Goal: Task Accomplishment & Management: Use online tool/utility

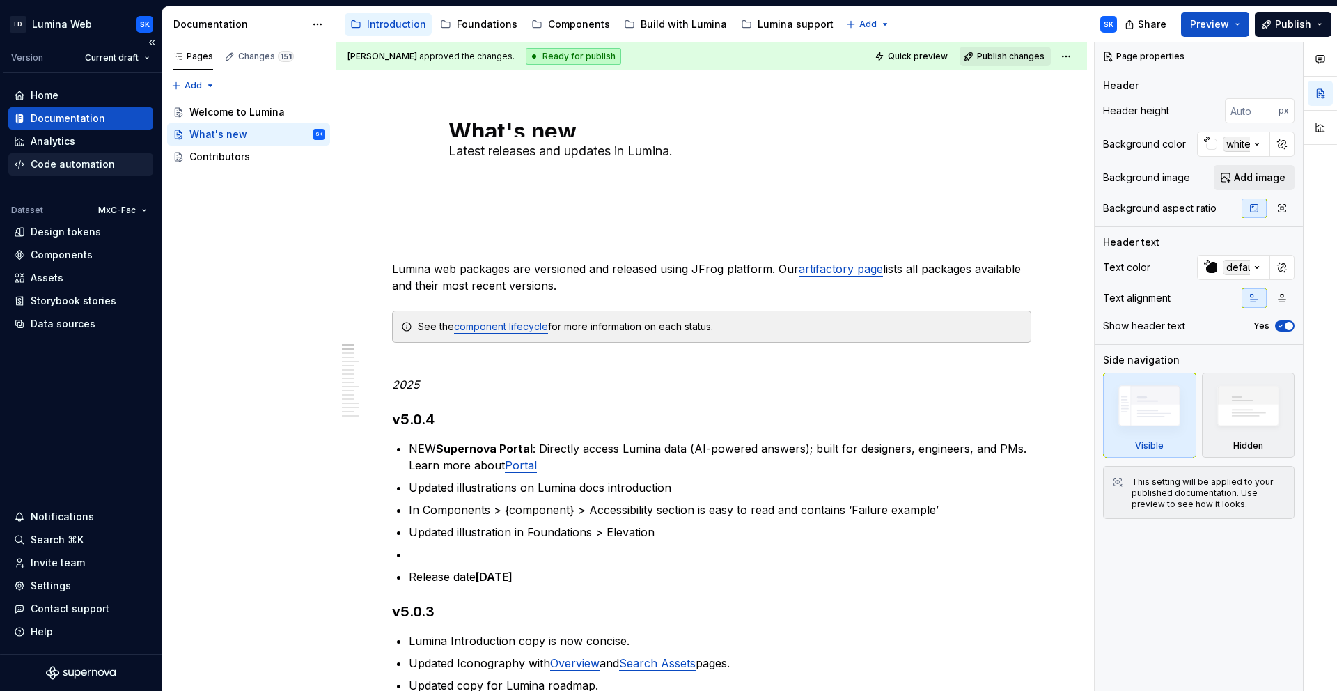
click at [89, 171] on div "Code automation" at bounding box center [73, 164] width 84 height 14
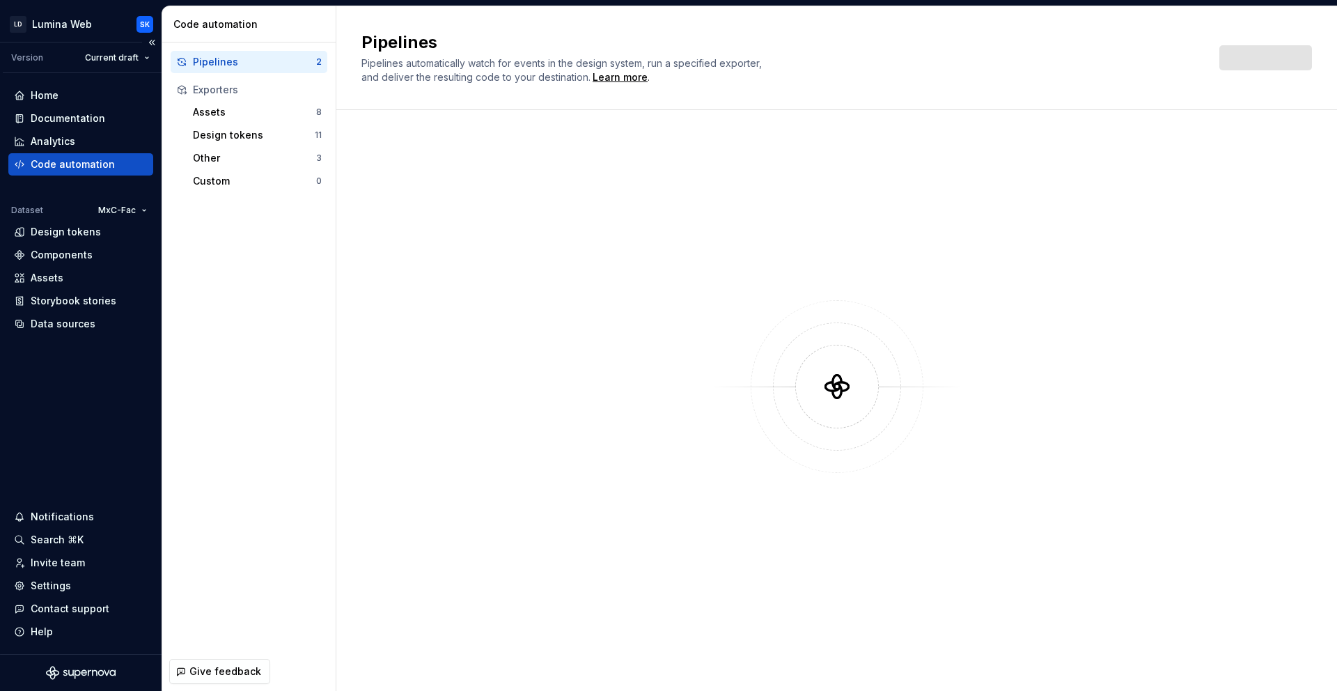
click at [72, 83] on div "Home Documentation Analytics Code automation Dataset MxC-Fac Design tokens Comp…" at bounding box center [81, 363] width 162 height 581
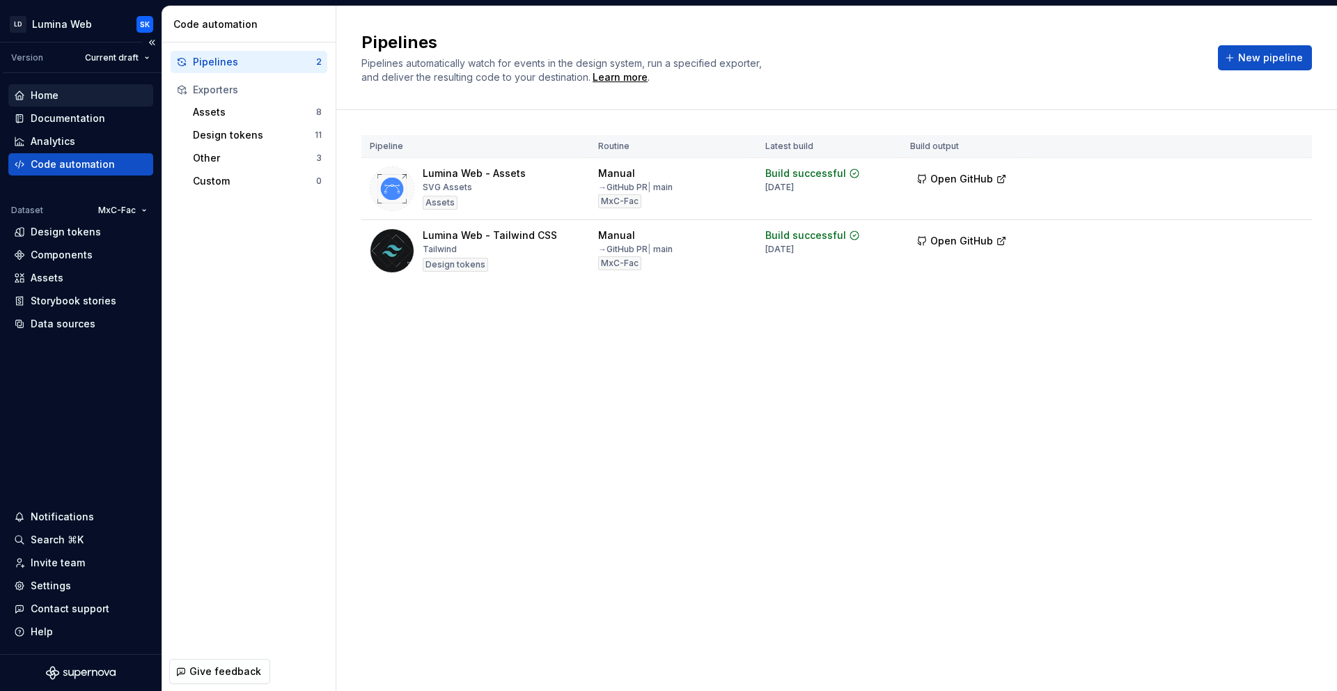
click at [56, 100] on div "Home" at bounding box center [45, 95] width 28 height 14
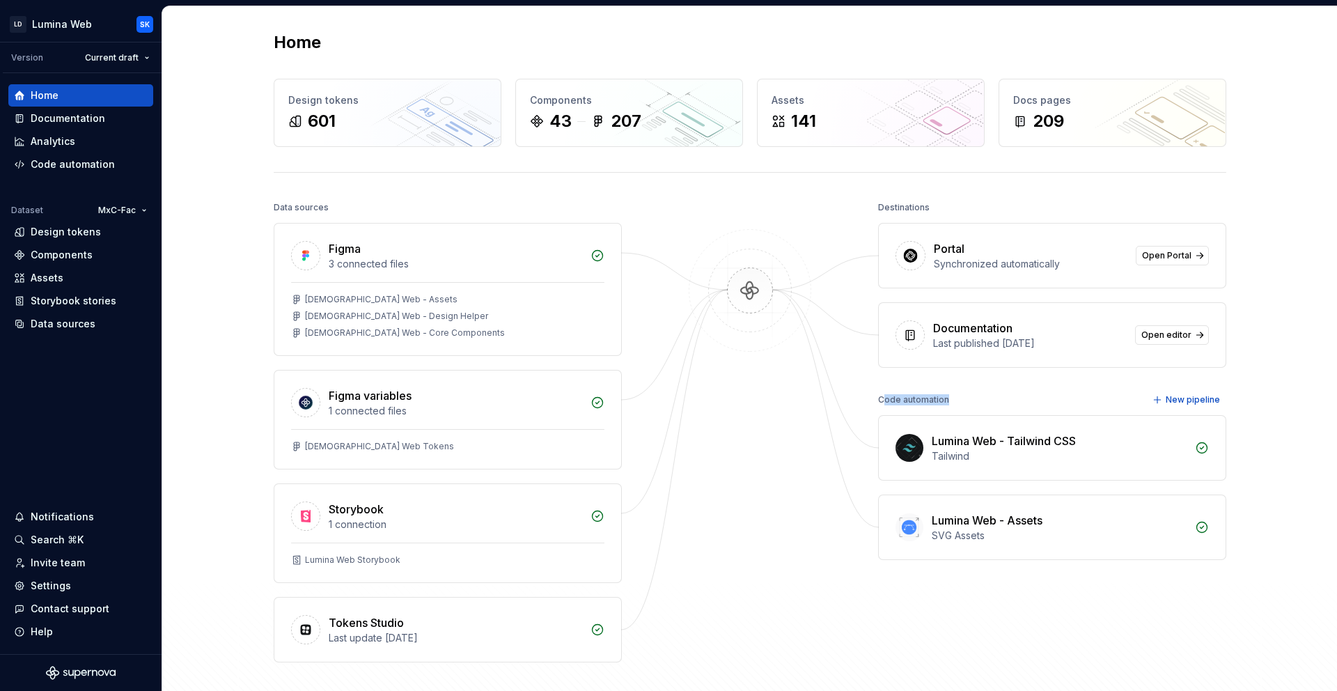
drag, startPoint x: 884, startPoint y: 402, endPoint x: 975, endPoint y: 402, distance: 91.2
click at [975, 402] on div "Code automation New pipeline" at bounding box center [1052, 400] width 348 height 20
click at [70, 166] on div "Code automation" at bounding box center [73, 164] width 84 height 14
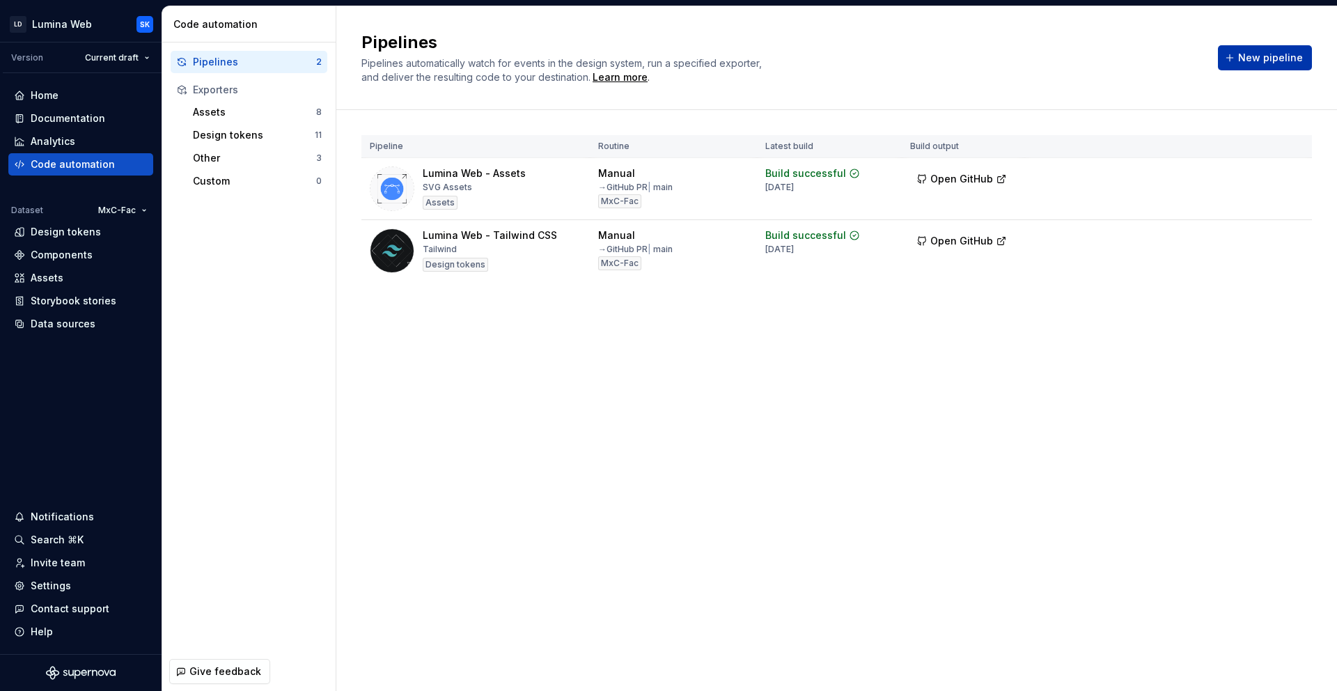
click at [1261, 63] on span "New pipeline" at bounding box center [1270, 58] width 65 height 14
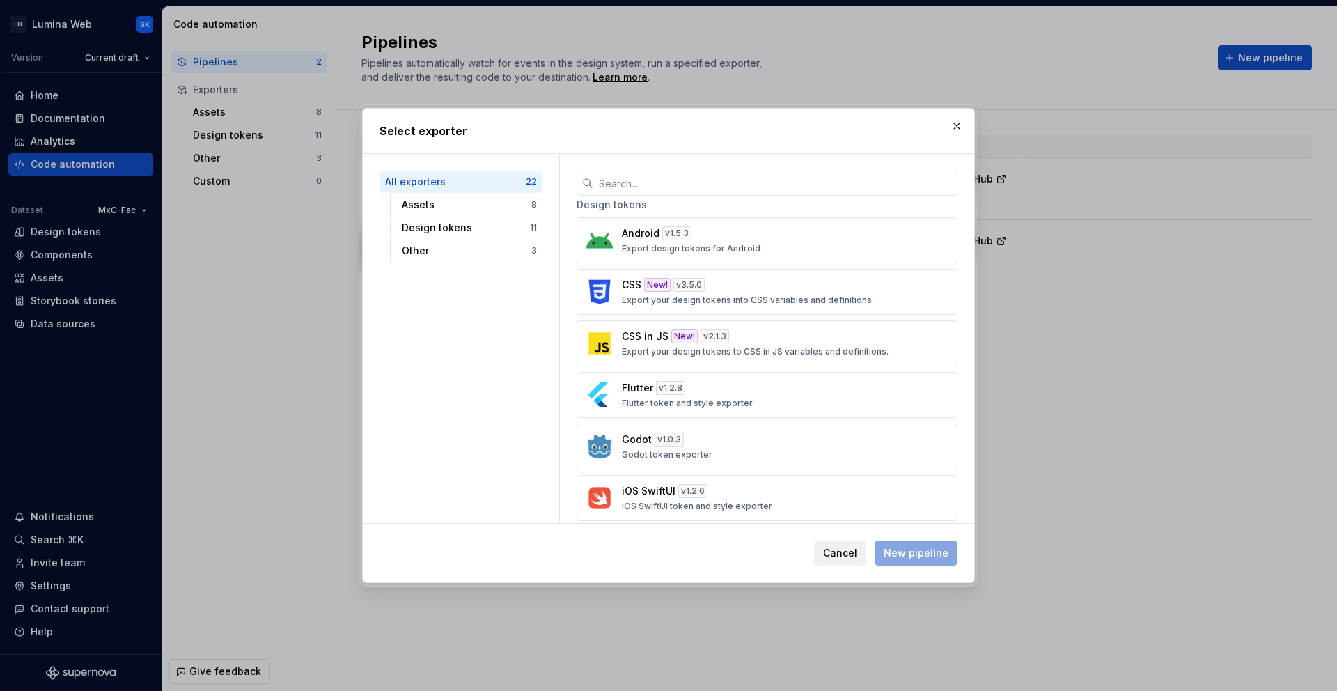
scroll to position [438, 0]
click at [756, 288] on div "CSS New! v 3.5.0 Export your design tokens into CSS variables and definitions." at bounding box center [763, 295] width 282 height 28
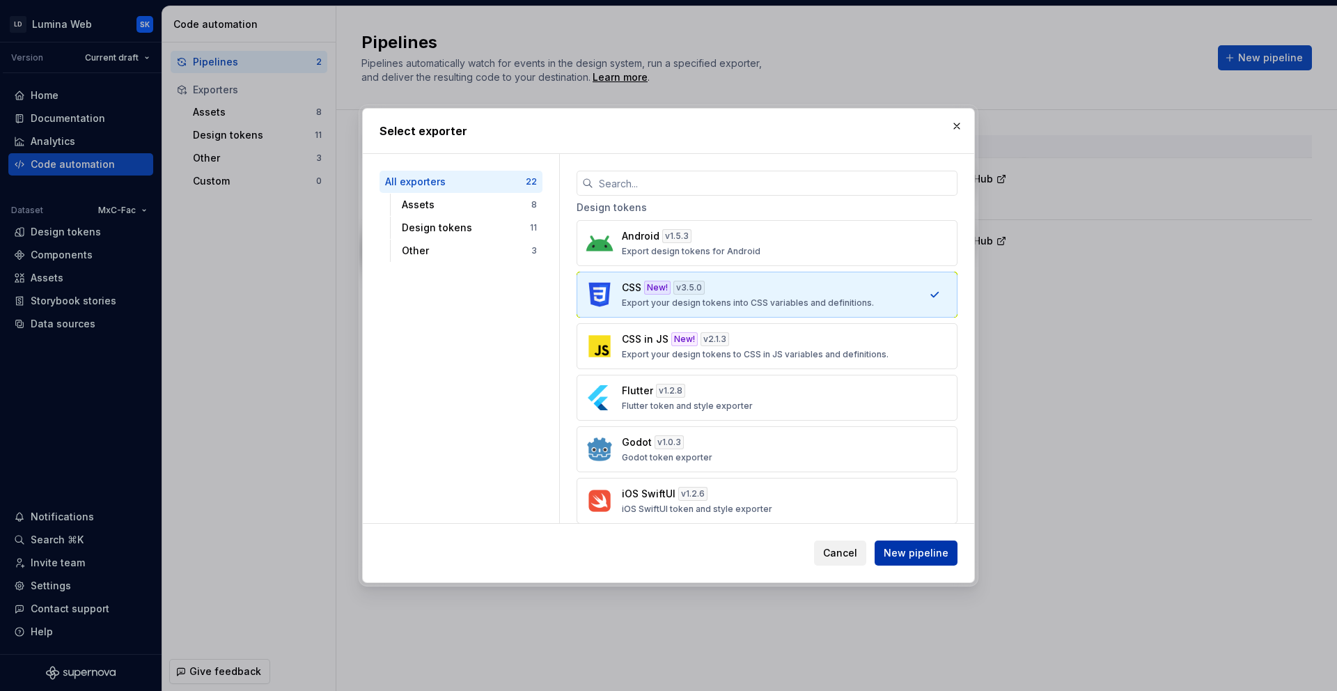
click at [918, 557] on span "New pipeline" at bounding box center [916, 553] width 65 height 14
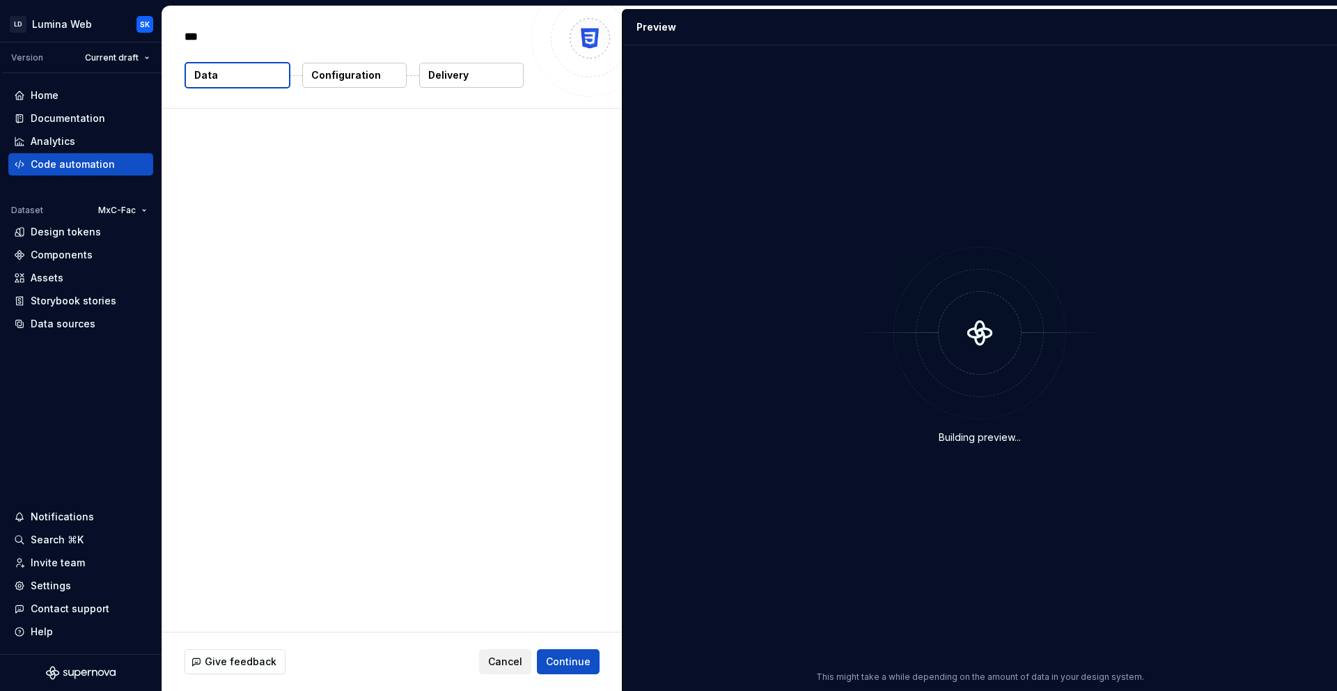
type textarea "*"
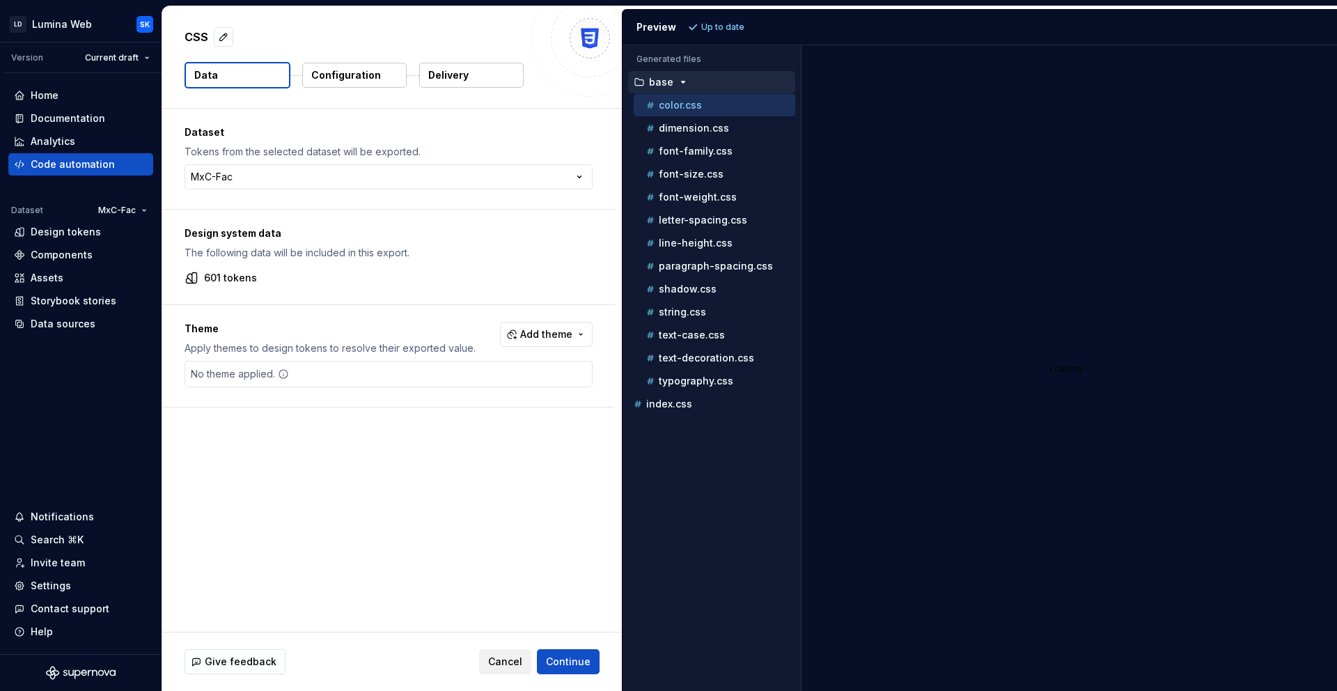
drag, startPoint x: 260, startPoint y: 277, endPoint x: 274, endPoint y: 277, distance: 13.9
click at [274, 277] on div "601 tokens" at bounding box center [389, 278] width 408 height 14
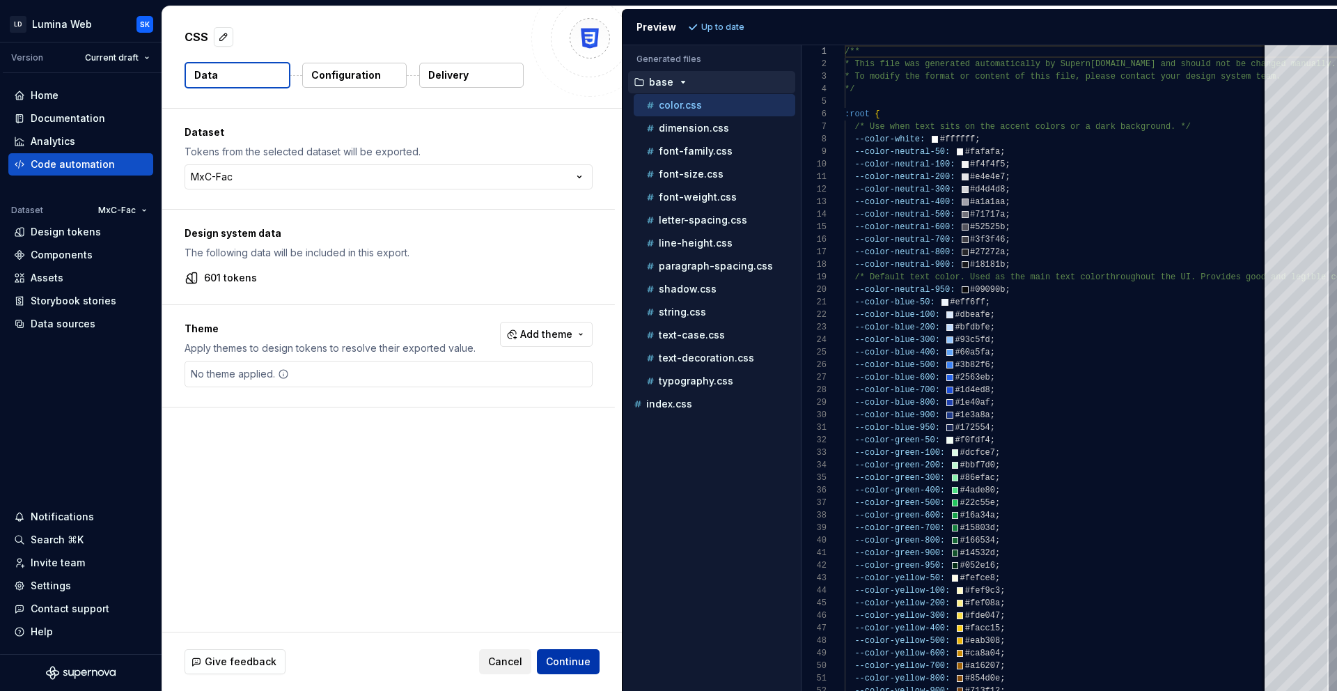
click at [572, 660] on span "Continue" at bounding box center [568, 662] width 45 height 14
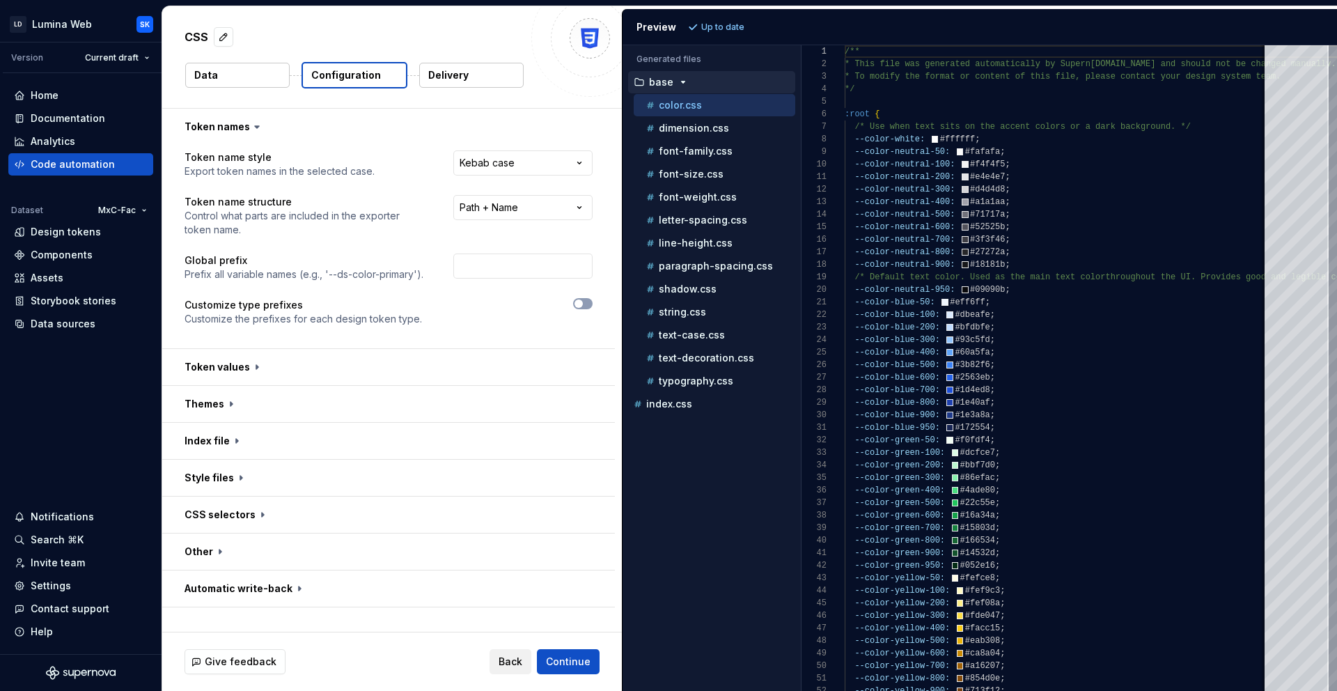
click at [510, 180] on div "**********" at bounding box center [389, 246] width 408 height 192
click at [493, 173] on html "**********" at bounding box center [668, 345] width 1337 height 691
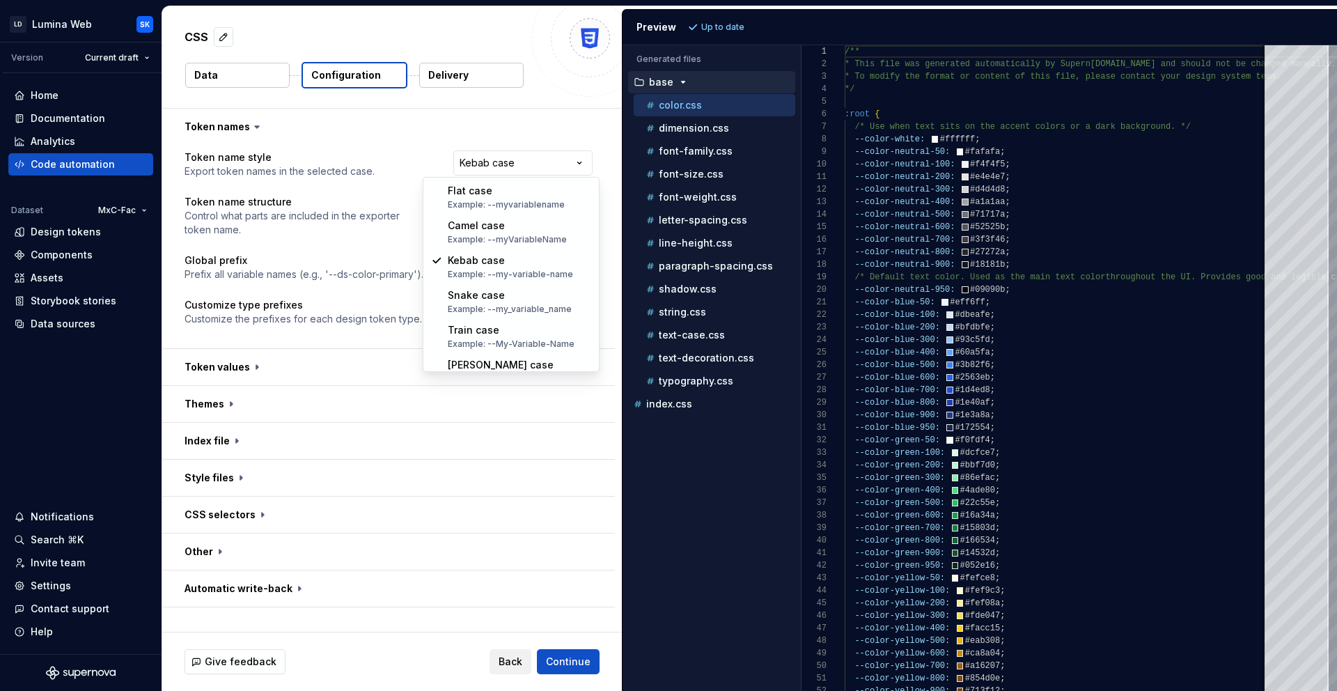
click at [387, 240] on html "**********" at bounding box center [668, 345] width 1337 height 691
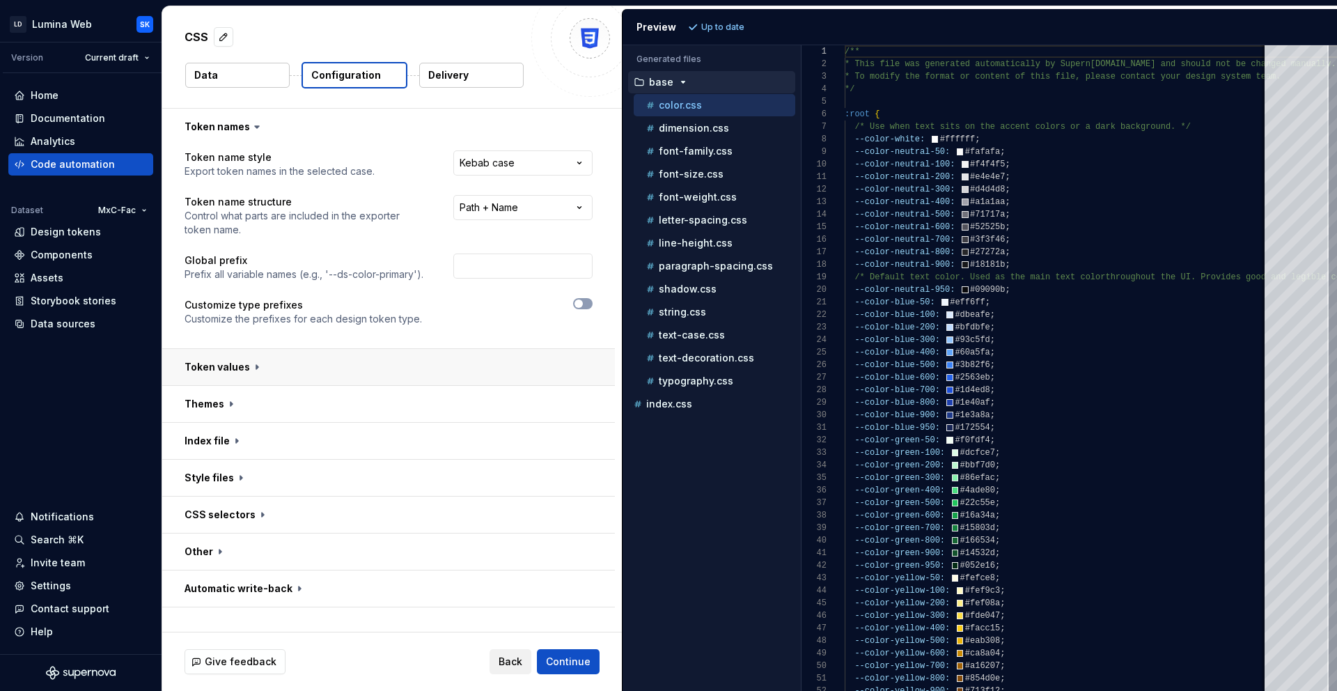
click at [233, 382] on button "button" at bounding box center [388, 367] width 453 height 36
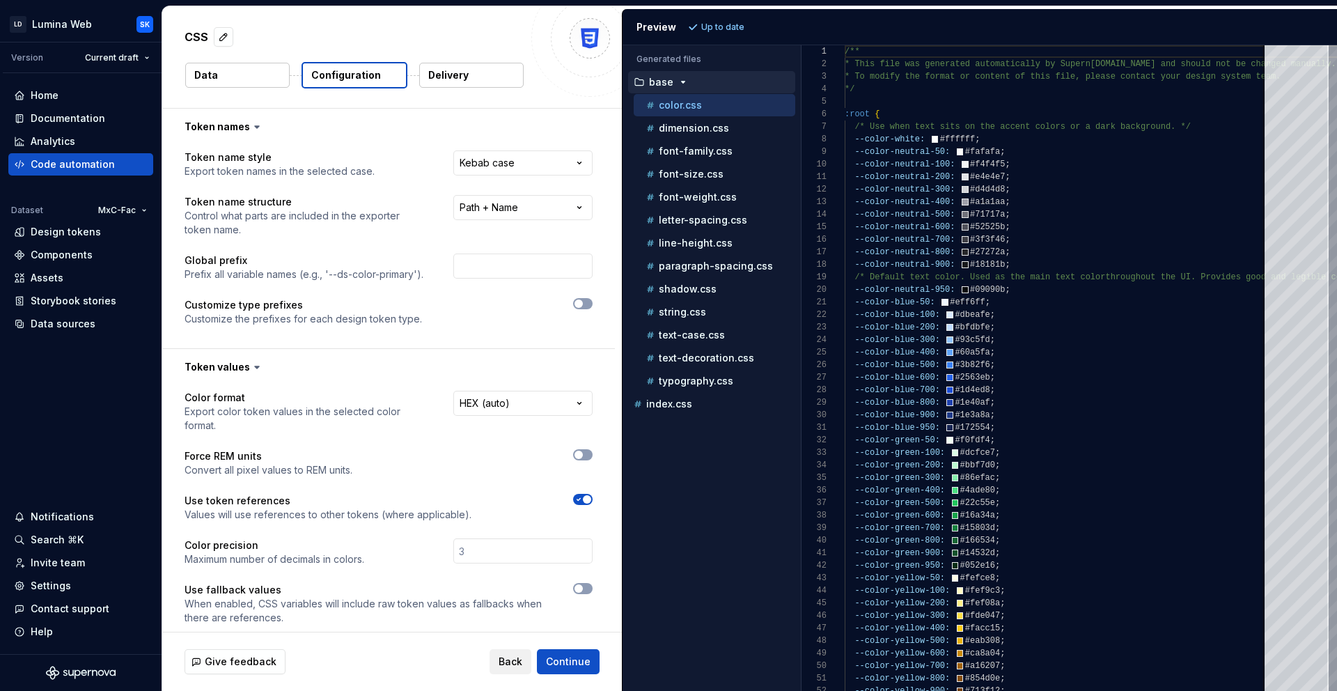
click at [251, 367] on icon at bounding box center [257, 367] width 14 height 14
click at [244, 355] on button "button" at bounding box center [388, 367] width 453 height 36
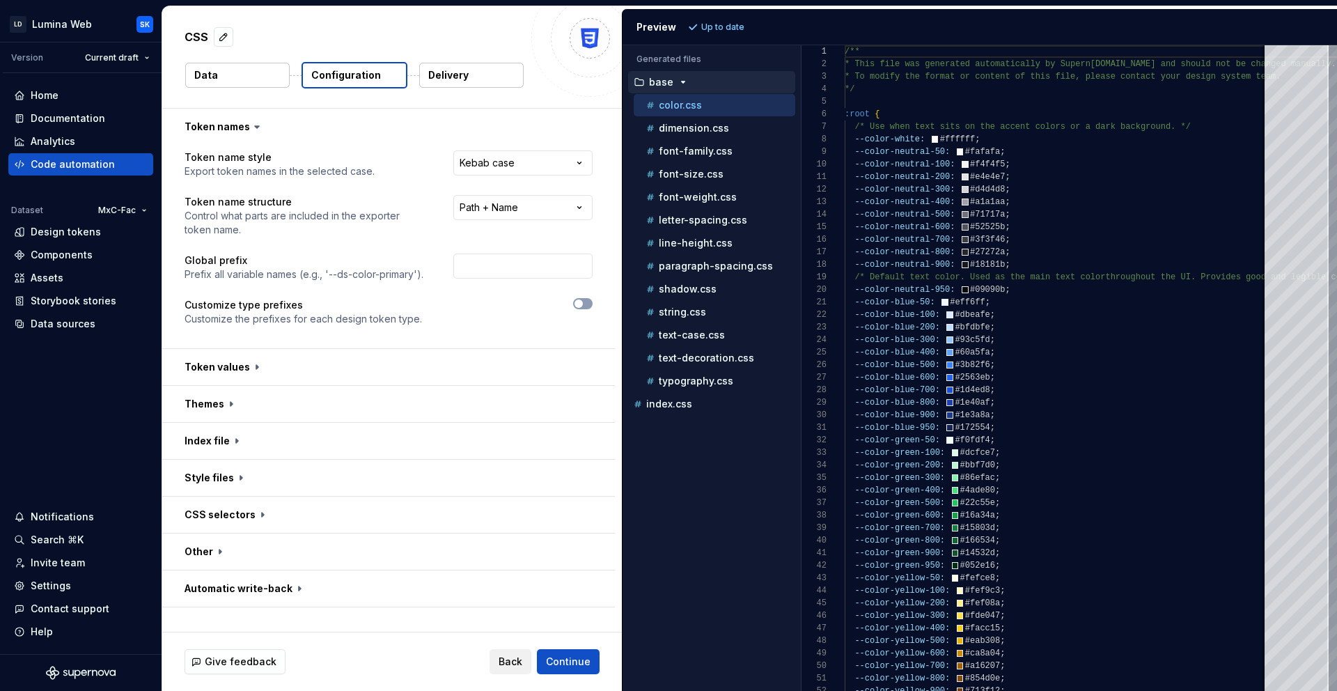
click at [442, 79] on p "Delivery" at bounding box center [448, 75] width 40 height 14
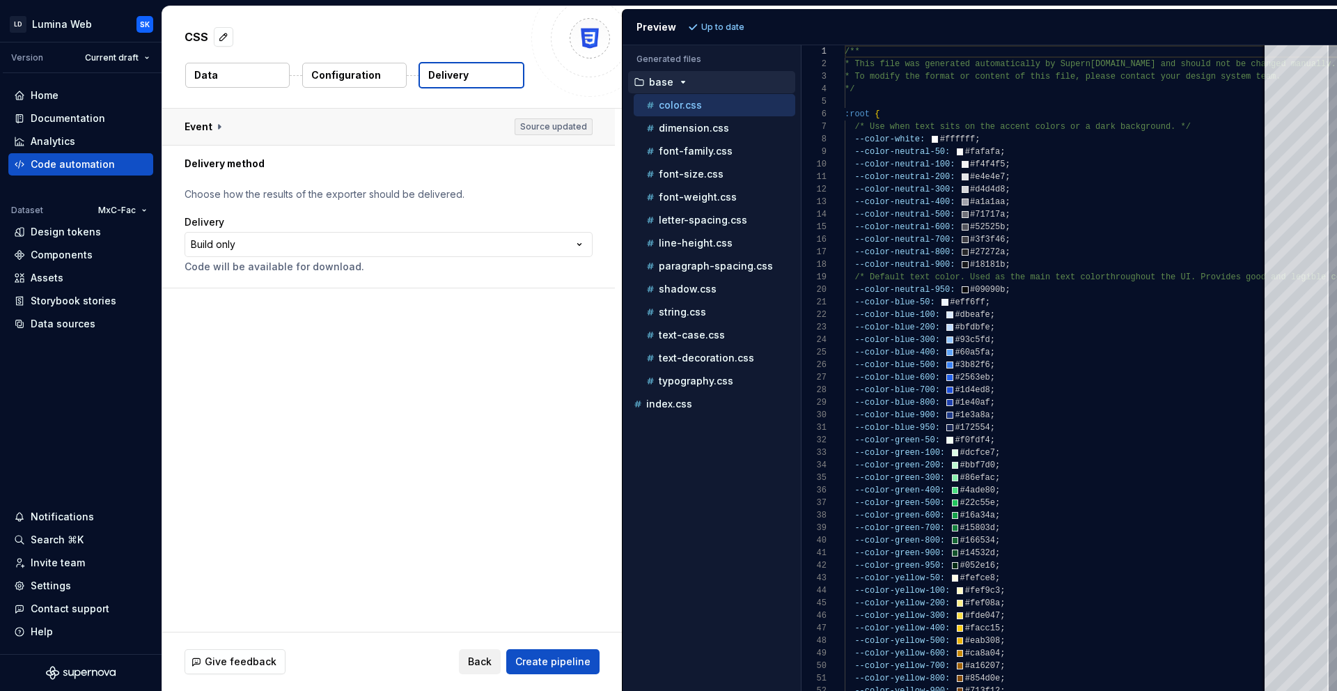
click at [273, 126] on button "button" at bounding box center [388, 127] width 453 height 36
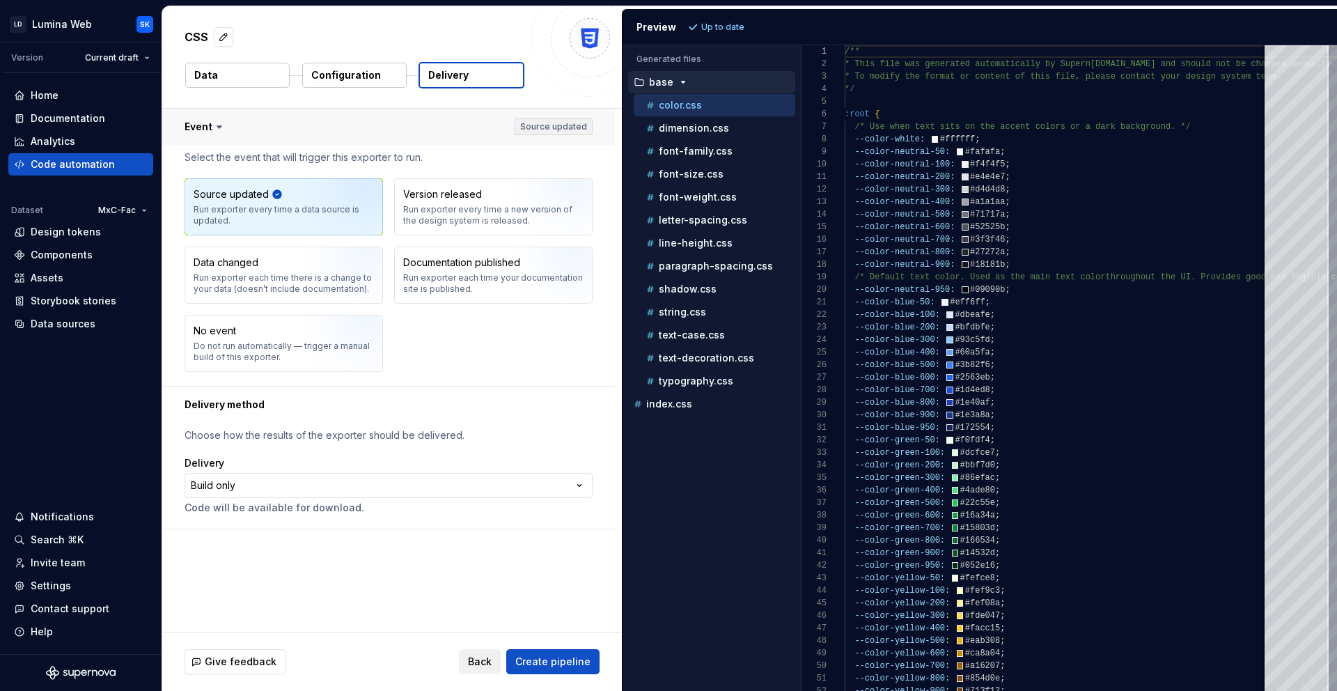
click at [288, 126] on button "button" at bounding box center [388, 127] width 453 height 36
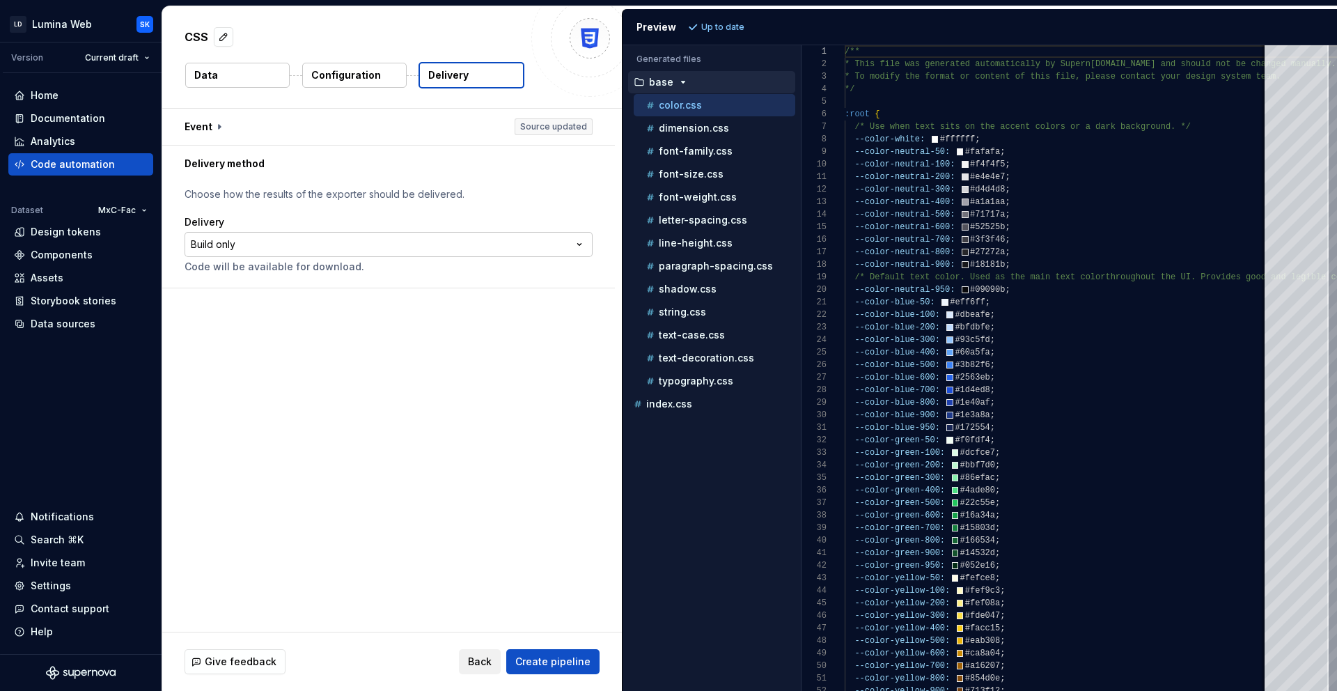
click at [289, 251] on html "**********" at bounding box center [668, 345] width 1337 height 691
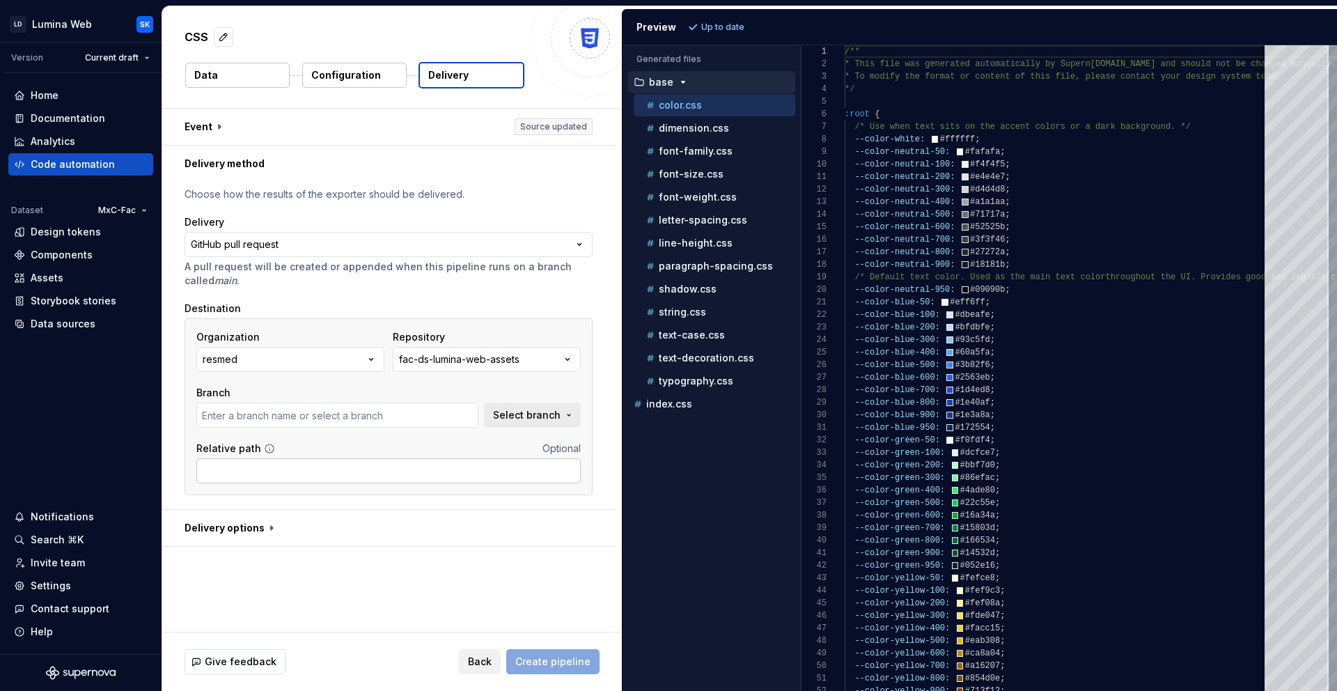
type input "chore/sync-template"
click at [107, 166] on div "Code automation" at bounding box center [73, 164] width 84 height 14
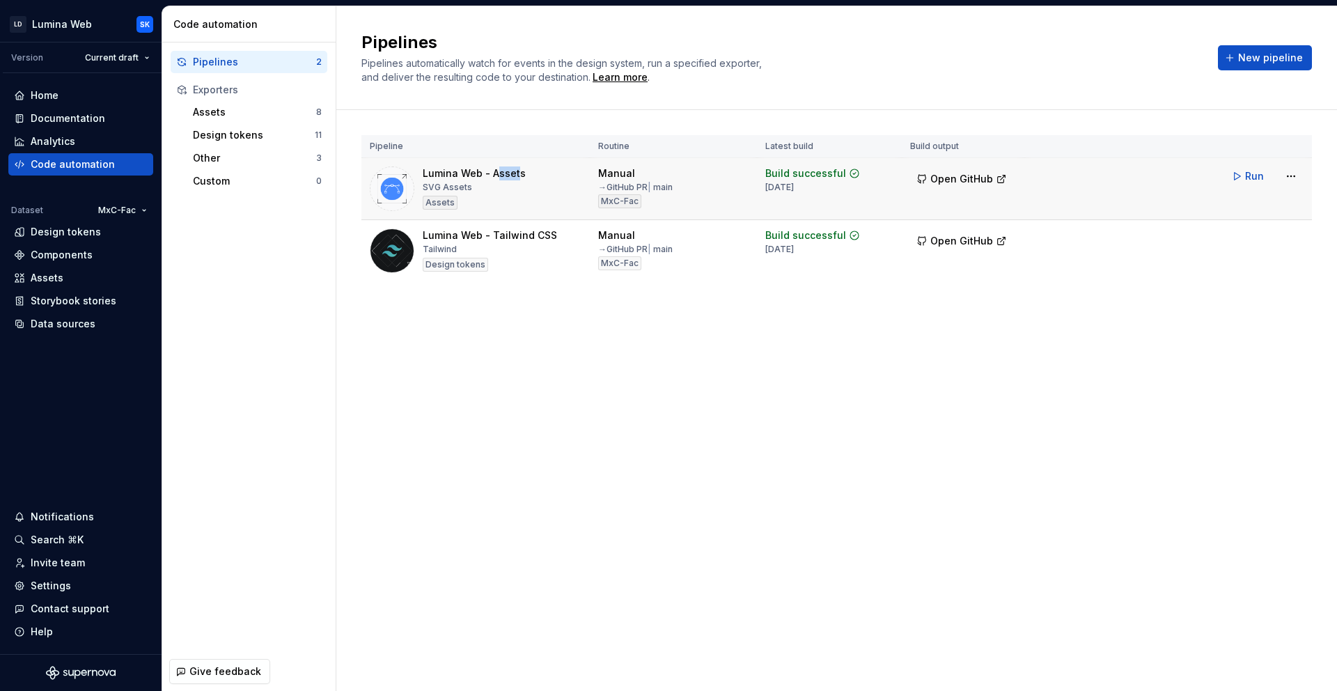
drag, startPoint x: 495, startPoint y: 174, endPoint x: 517, endPoint y: 174, distance: 22.3
click at [517, 174] on div "Lumina Web - Assets" at bounding box center [474, 173] width 103 height 14
click at [265, 70] on div "Pipelines 2" at bounding box center [249, 62] width 157 height 22
click at [499, 173] on div "Lumina Web - Assets" at bounding box center [474, 173] width 103 height 14
drag, startPoint x: 425, startPoint y: 185, endPoint x: 473, endPoint y: 185, distance: 48.1
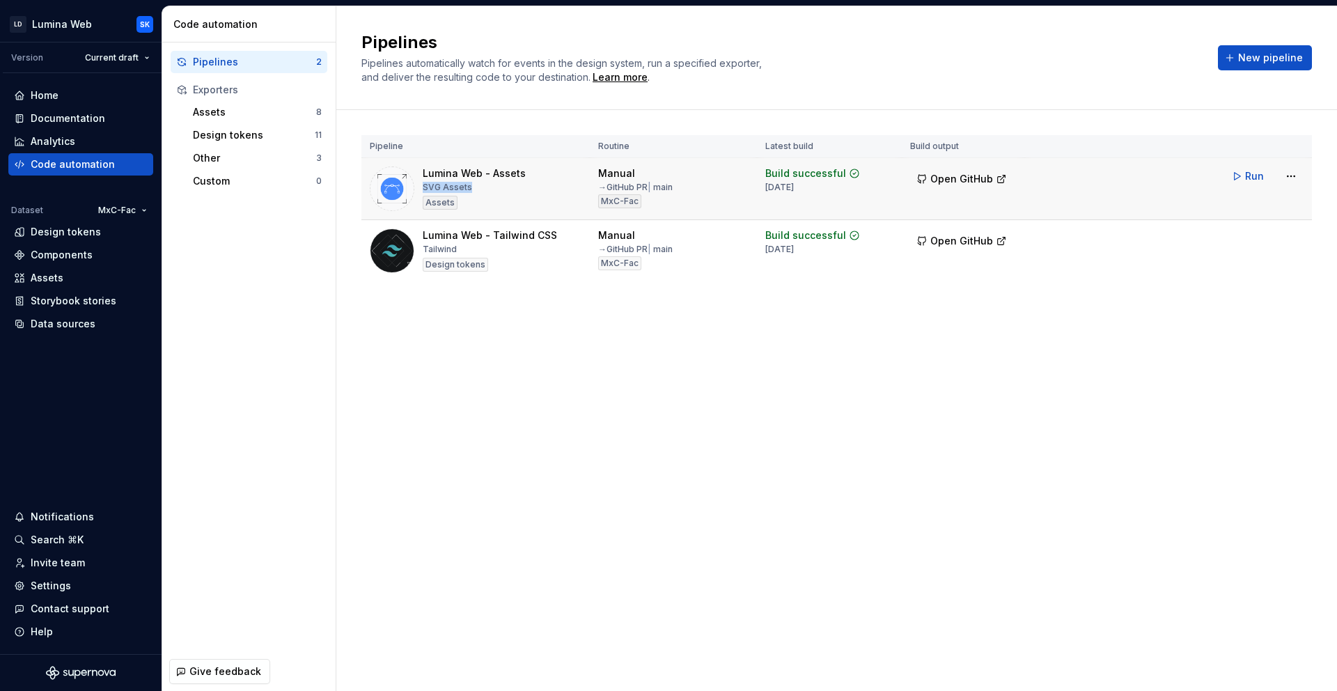
click at [473, 185] on div "Lumina Web - Assets SVG Assets Assets" at bounding box center [474, 188] width 103 height 45
click at [468, 185] on div "SVG Assets" at bounding box center [447, 187] width 49 height 11
click at [978, 175] on span "Open GitHub" at bounding box center [962, 179] width 63 height 14
